Goal: Transaction & Acquisition: Purchase product/service

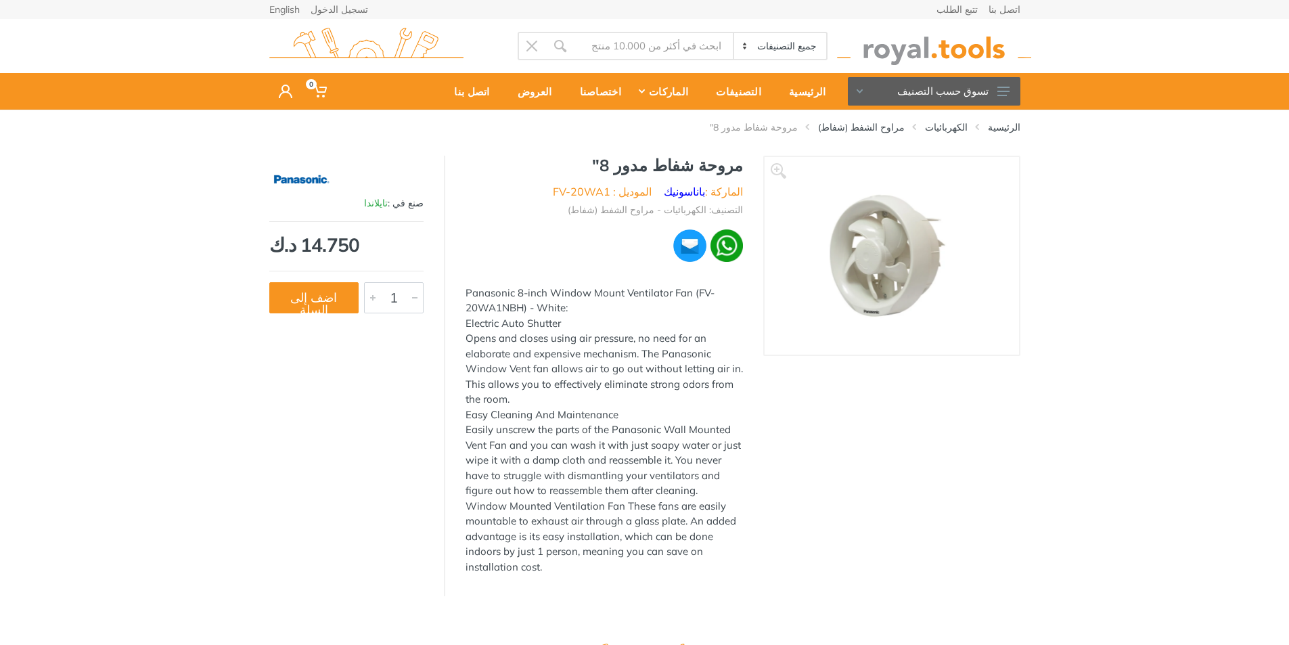
drag, startPoint x: 907, startPoint y: 243, endPoint x: 974, endPoint y: 372, distance: 145.5
click at [971, 373] on div "‹ ›" at bounding box center [891, 376] width 257 height 440
drag, startPoint x: 965, startPoint y: 211, endPoint x: 946, endPoint y: 288, distance: 79.4
click at [946, 288] on img at bounding box center [891, 255] width 185 height 170
